Goal: Information Seeking & Learning: Learn about a topic

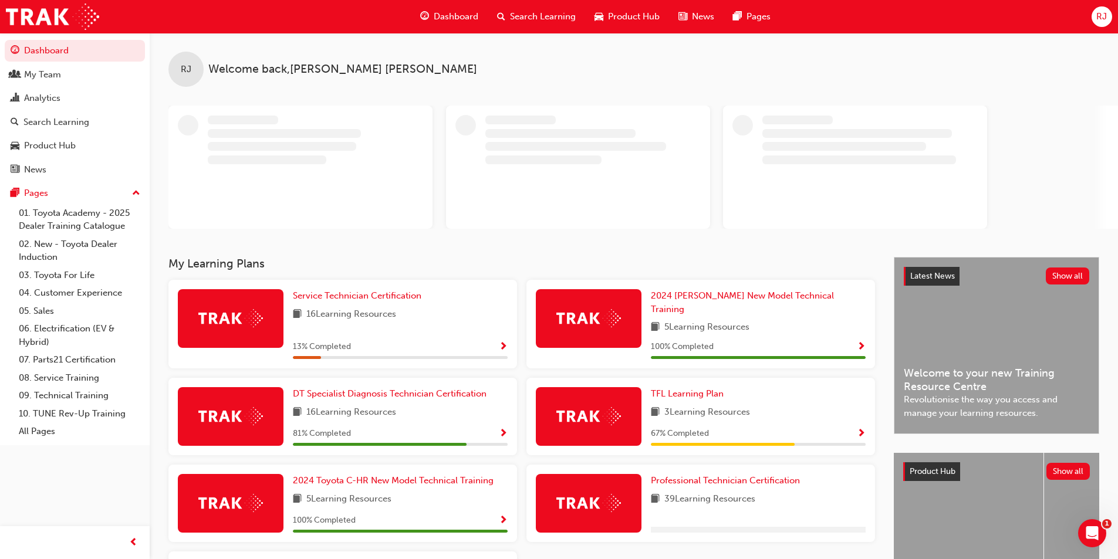
click at [476, 16] on span "Dashboard" at bounding box center [456, 16] width 45 height 13
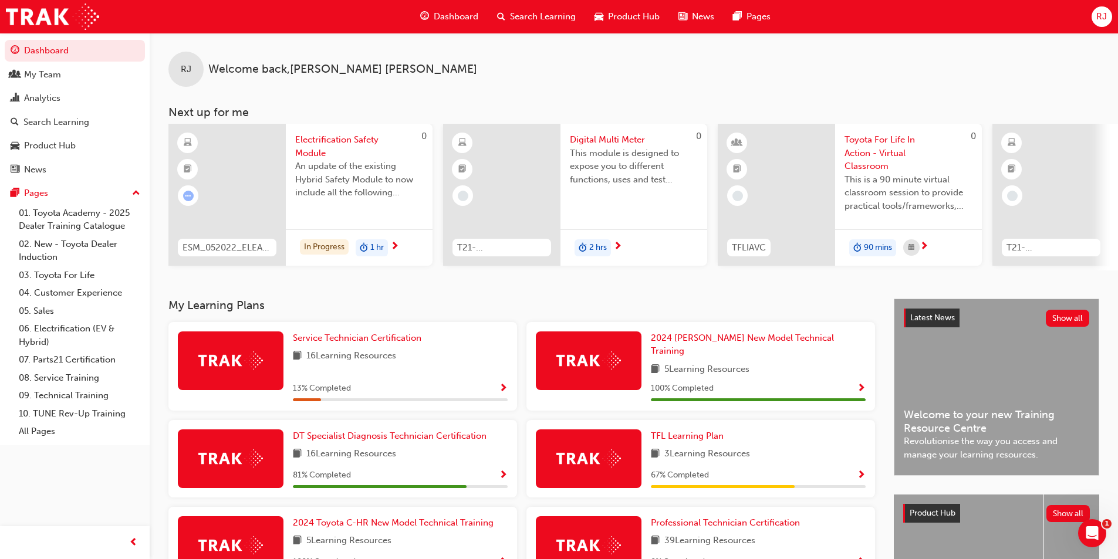
click at [448, 10] on span "Dashboard" at bounding box center [456, 16] width 45 height 13
click at [540, 12] on span "Search Learning" at bounding box center [543, 16] width 66 height 13
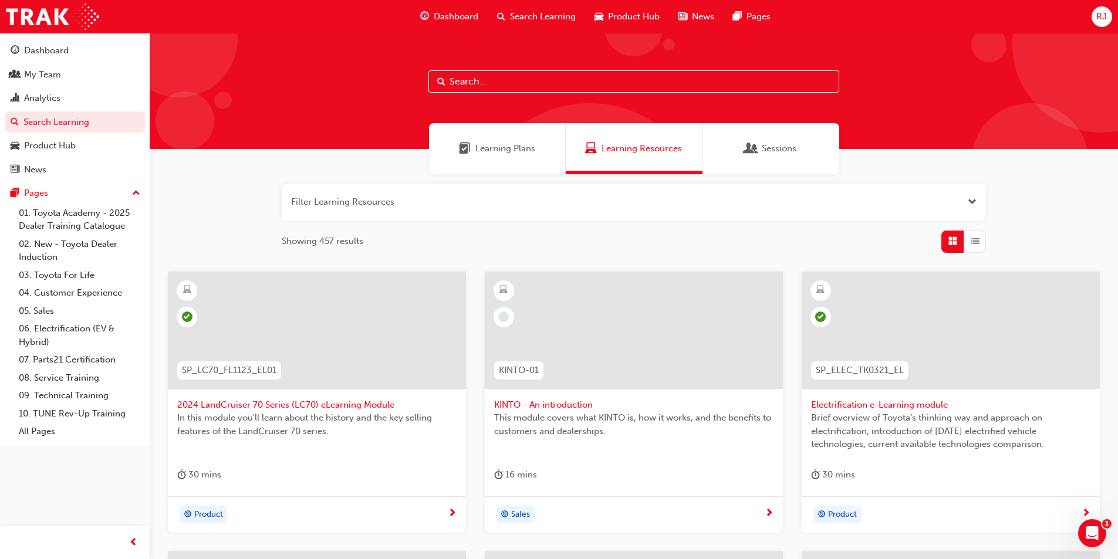
click at [459, 79] on input "text" at bounding box center [633, 81] width 411 height 22
type input "a"
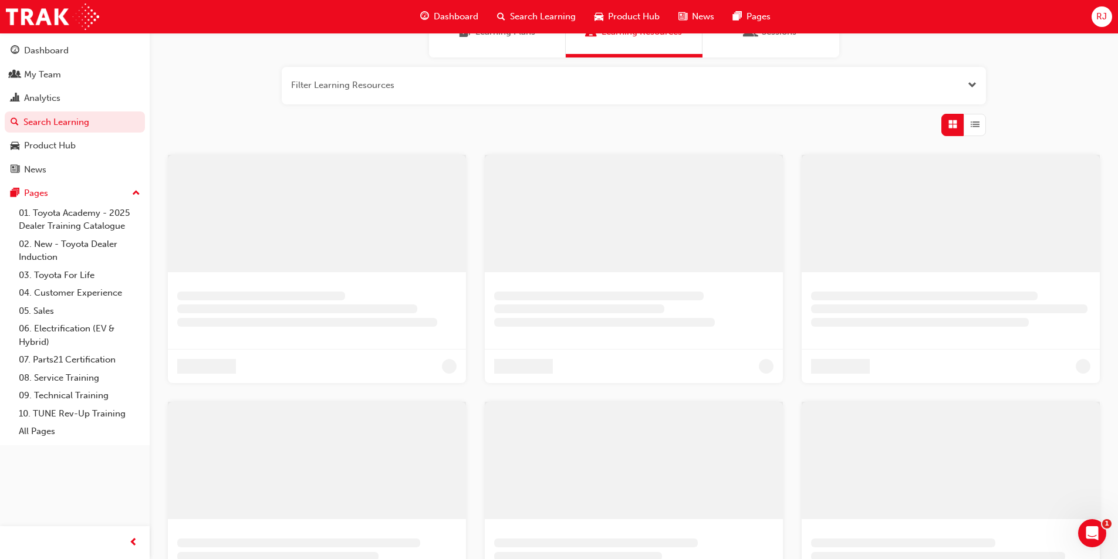
scroll to position [101, 0]
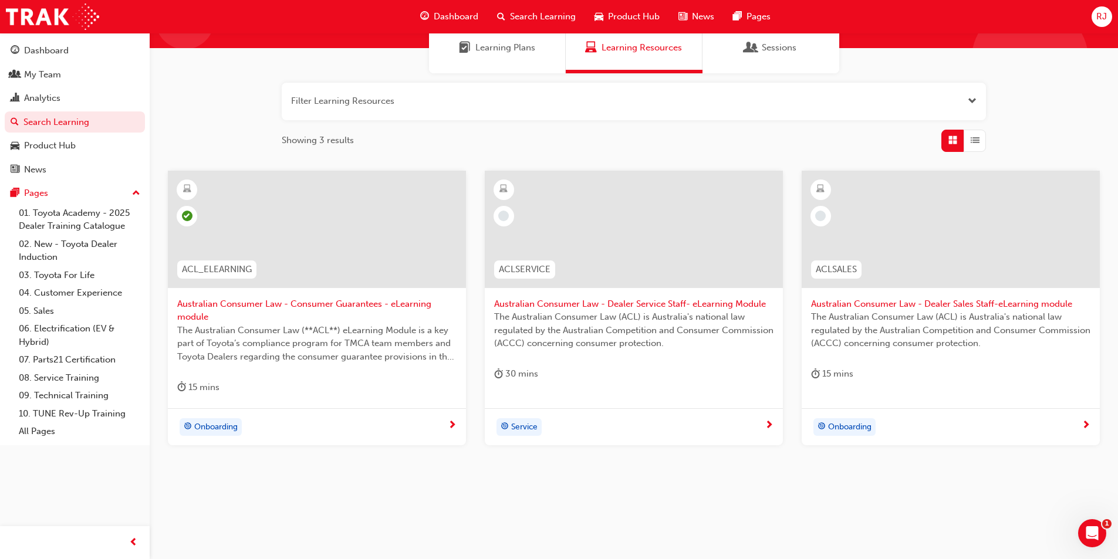
type input "acl"
click at [366, 306] on span "Australian Consumer Law - Consumer Guarantees - eLearning module" at bounding box center [316, 311] width 279 height 26
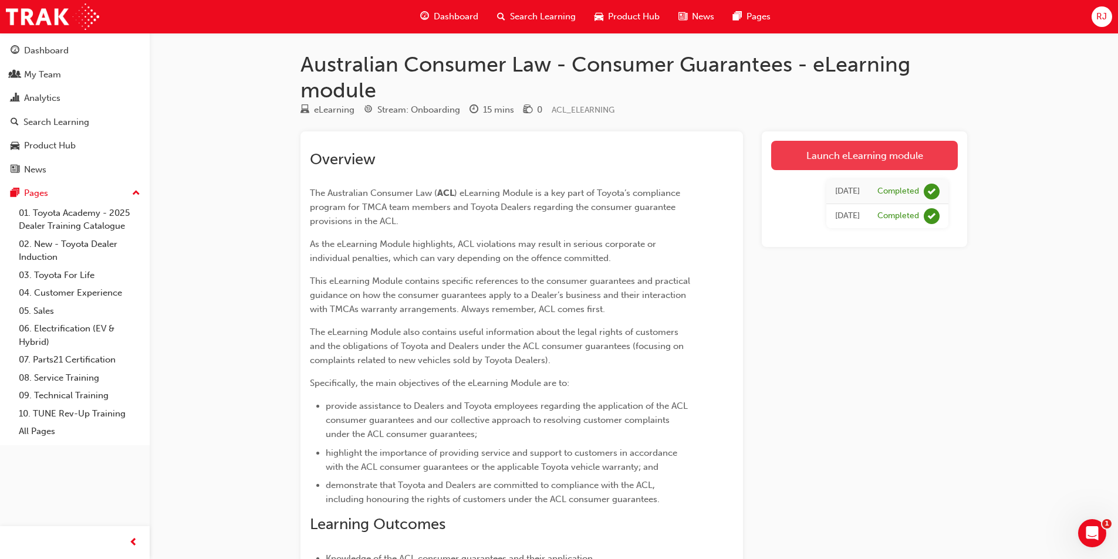
click at [866, 152] on link "Launch eLearning module" at bounding box center [864, 155] width 187 height 29
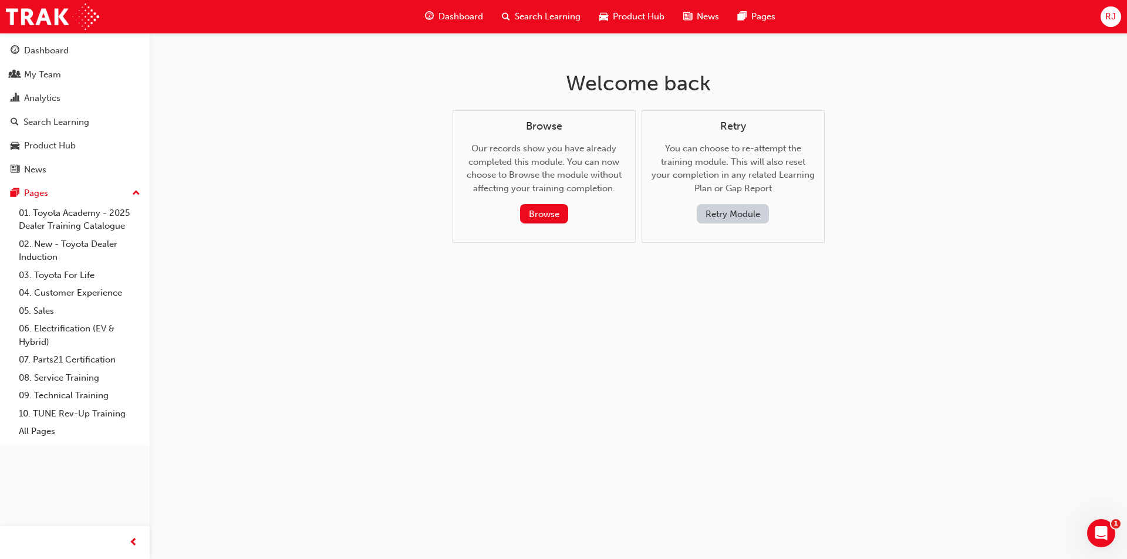
click at [763, 227] on div "Retry You can choose to re-attempt the training module. This will also reset yo…" at bounding box center [732, 176] width 183 height 133
click at [746, 213] on button "Retry Module" at bounding box center [733, 213] width 72 height 19
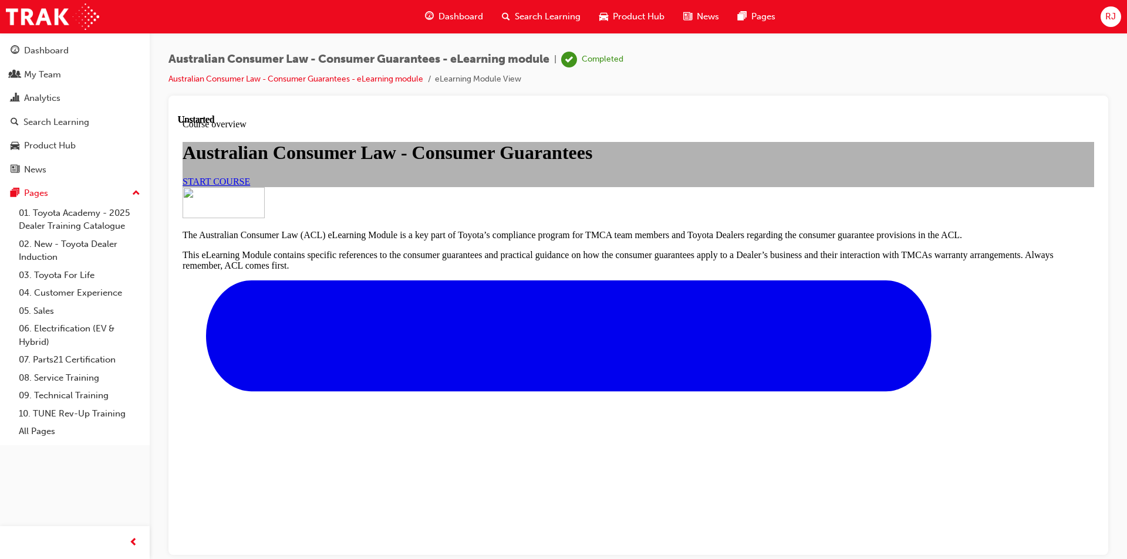
scroll to position [59, 0]
click at [250, 186] on span "START COURSE" at bounding box center [215, 181] width 67 height 10
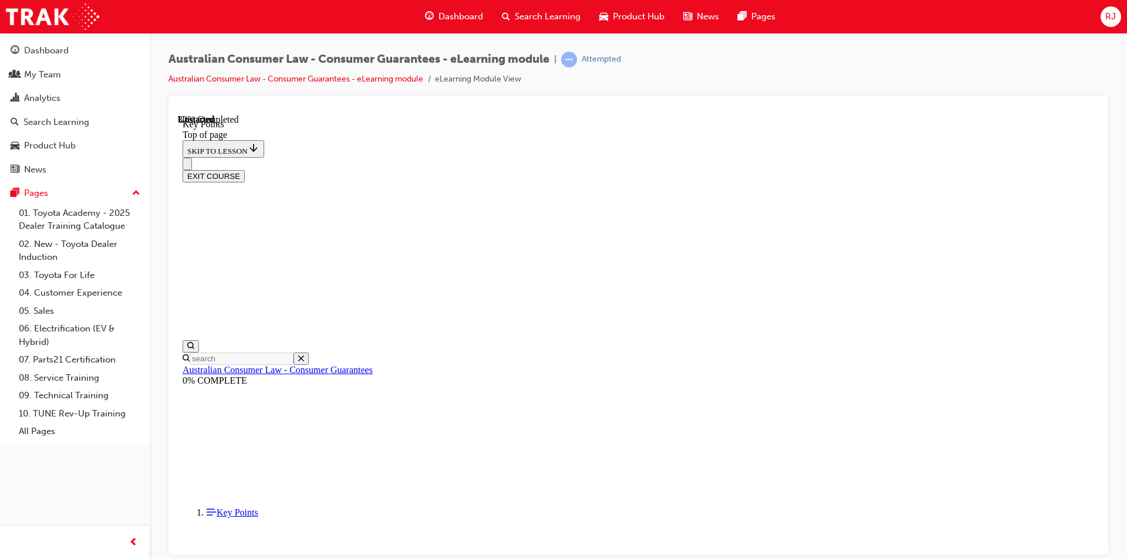
scroll to position [494, 0]
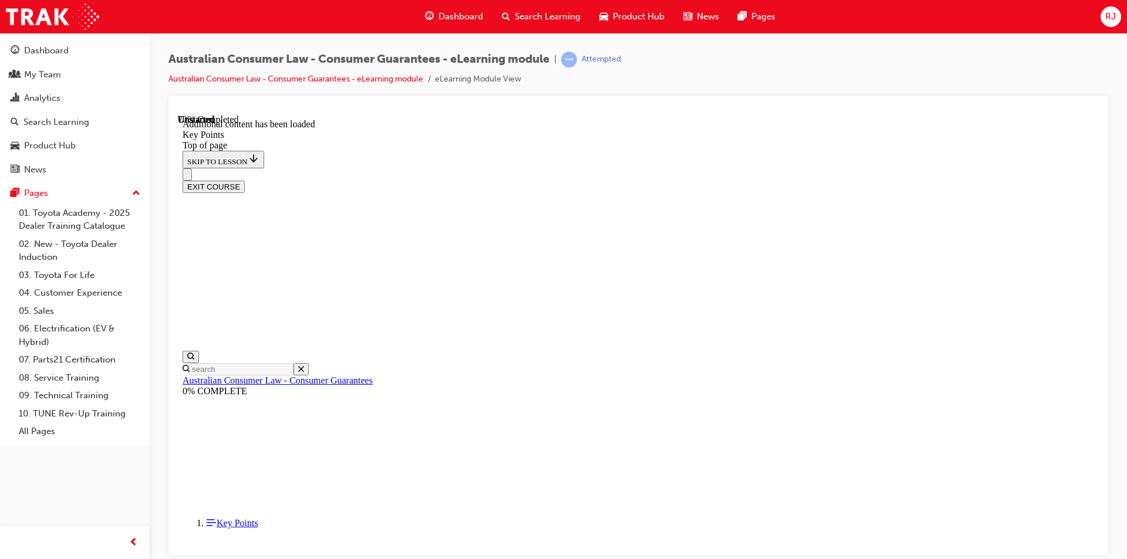
scroll to position [1510, 0]
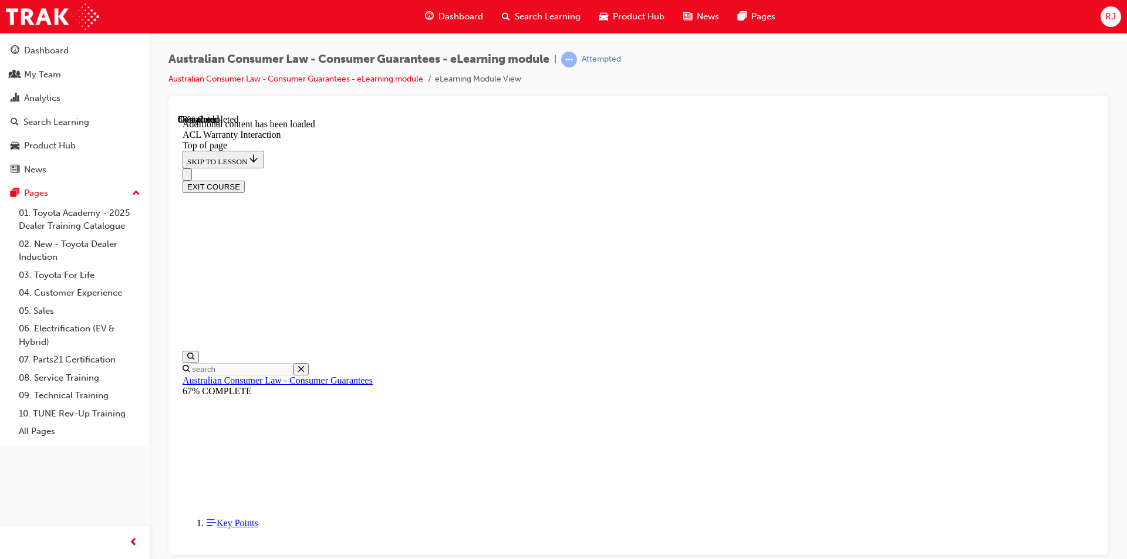
click at [245, 180] on button "EXIT COURSE" at bounding box center [213, 186] width 62 height 12
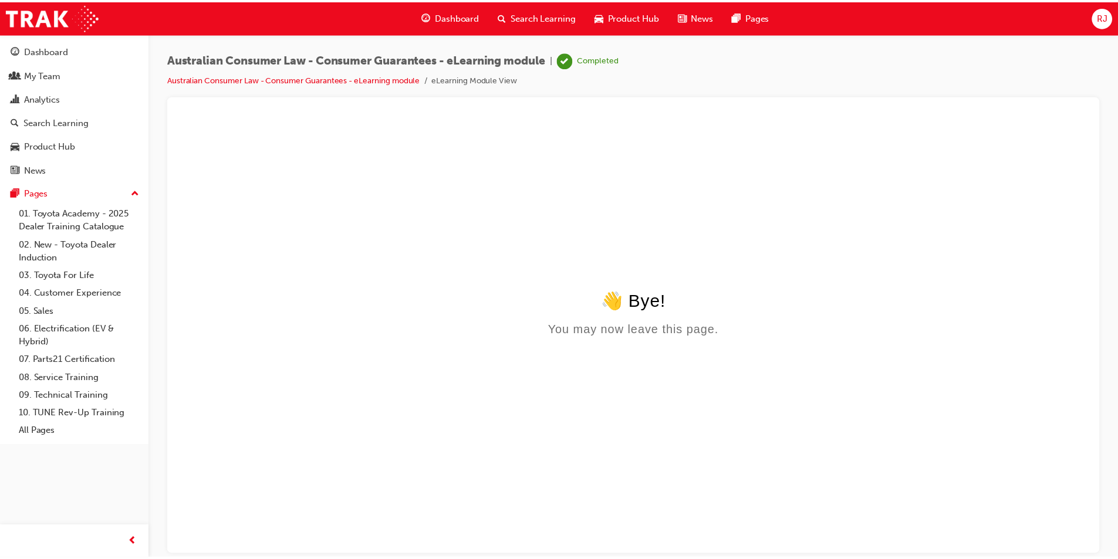
scroll to position [0, 0]
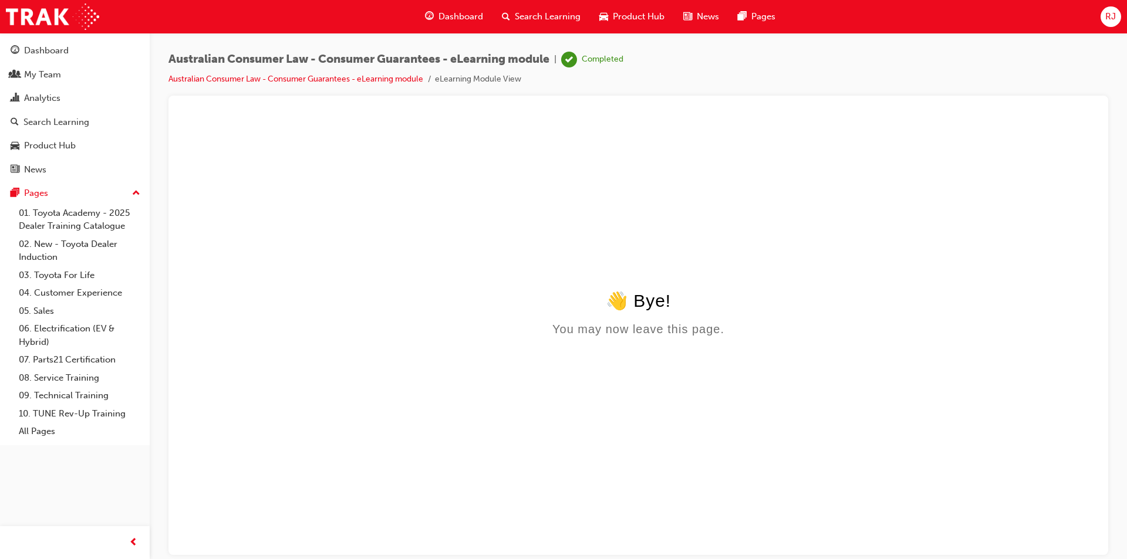
click at [651, 320] on div "👋 Bye! You may now leave this page." at bounding box center [637, 313] width 911 height 46
click at [538, 19] on span "Search Learning" at bounding box center [548, 16] width 66 height 13
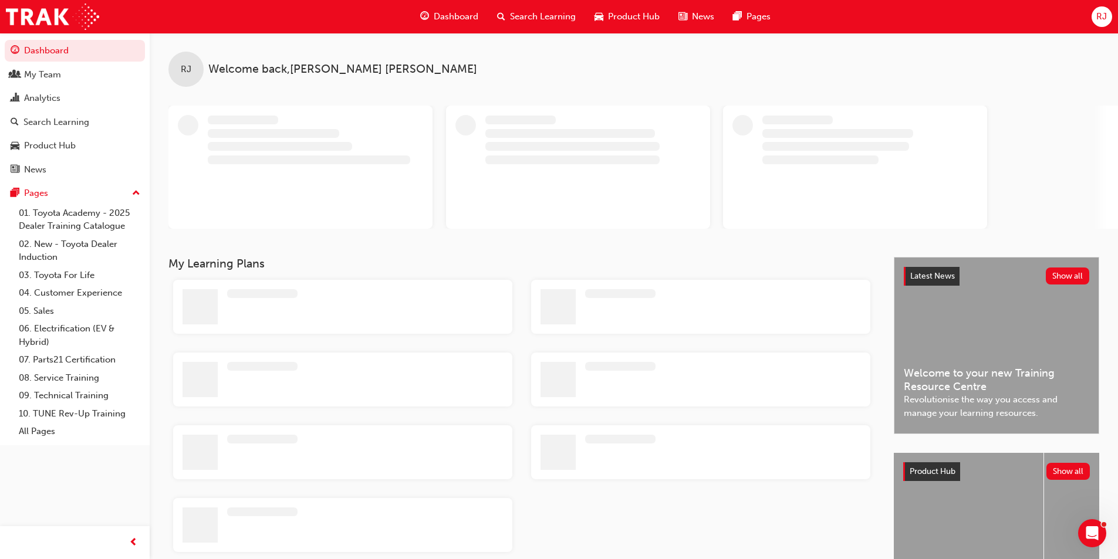
click at [1107, 12] on div "RJ" at bounding box center [1101, 16] width 21 height 21
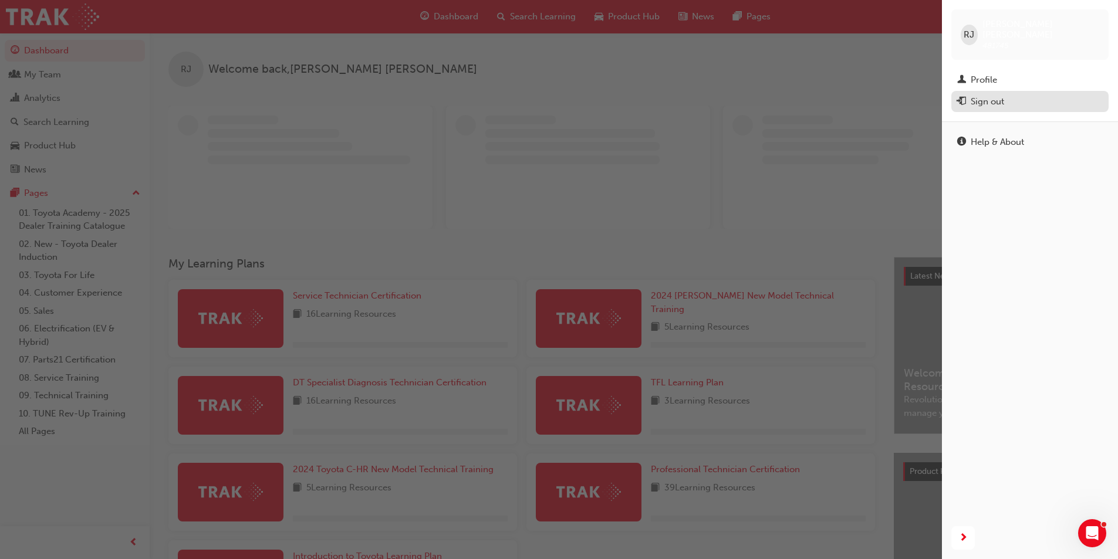
click at [1000, 97] on div "Sign out" at bounding box center [987, 101] width 33 height 13
